Goal: Obtain resource: Download file/media

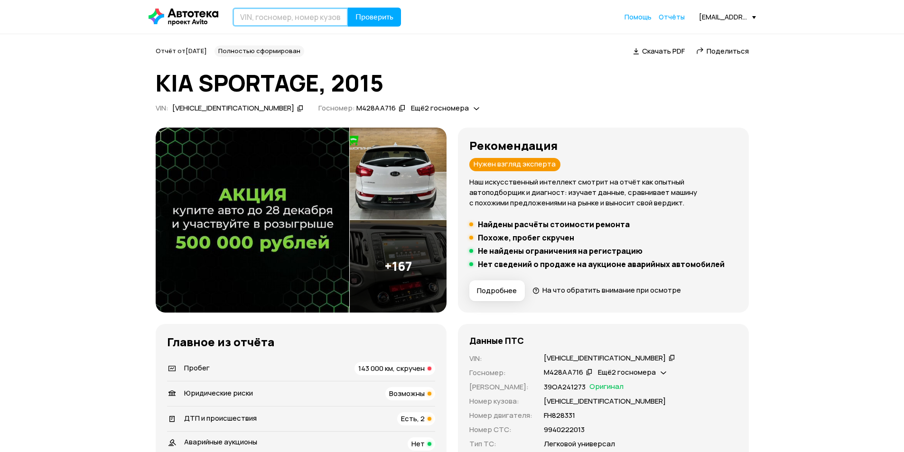
click at [270, 23] on input "text" at bounding box center [290, 17] width 116 height 19
paste input "[US_VEHICLE_IDENTIFICATION_NUMBER]"
type input "[US_VEHICLE_IDENTIFICATION_NUMBER]"
click at [365, 21] on span "Проверить" at bounding box center [374, 17] width 38 height 8
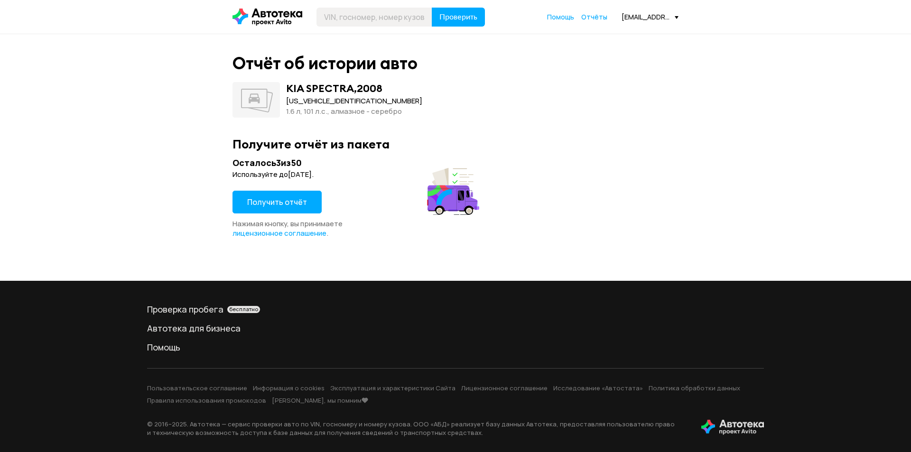
click at [301, 200] on span "Получить отчёт" at bounding box center [277, 202] width 60 height 10
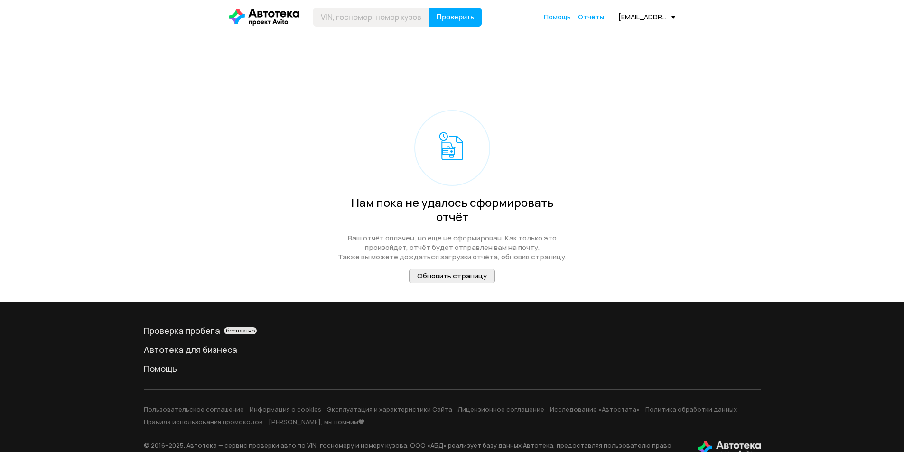
click at [461, 271] on span "Обновить страницу" at bounding box center [452, 276] width 70 height 10
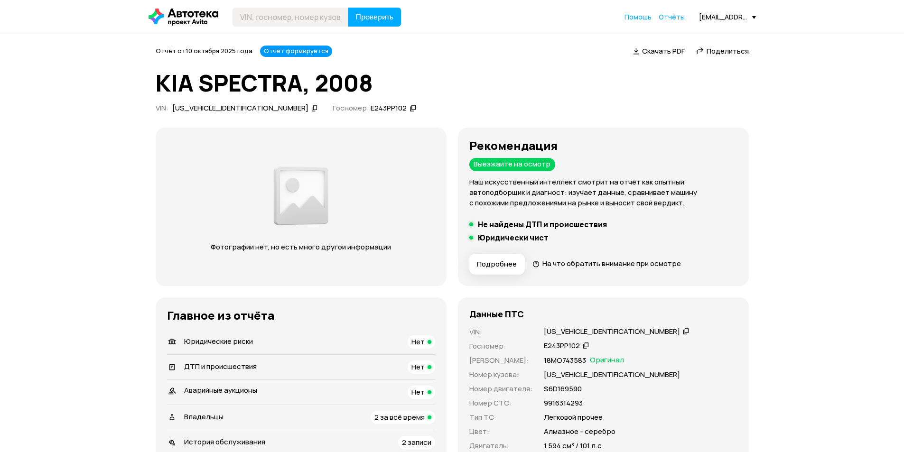
click at [661, 55] on span "Скачать PDF" at bounding box center [663, 51] width 43 height 10
